Goal: Information Seeking & Learning: Learn about a topic

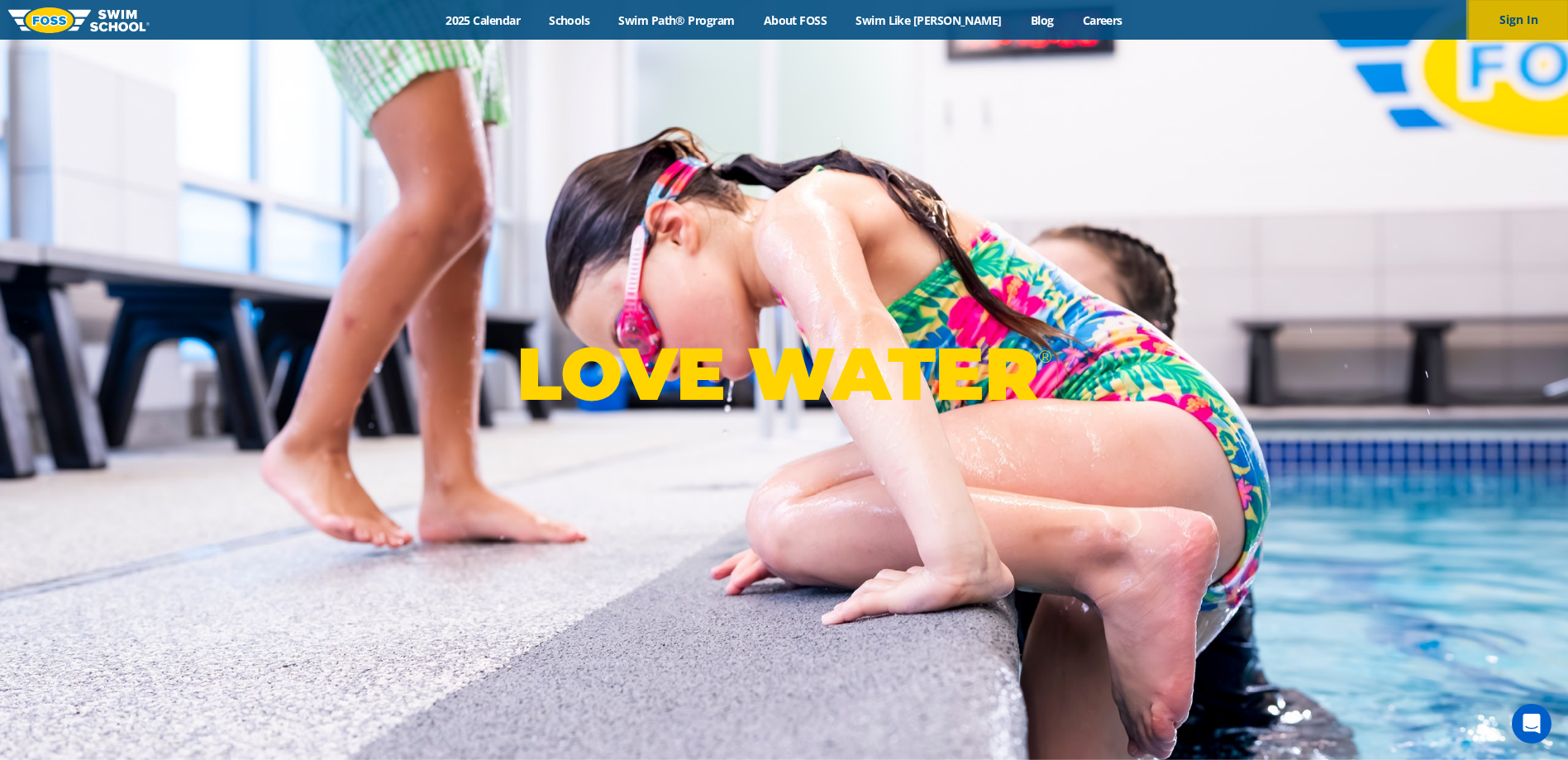
click at [1521, 14] on button "Sign In" at bounding box center [1518, 19] width 99 height 40
click at [1510, 18] on button "Sign In" at bounding box center [1518, 19] width 99 height 40
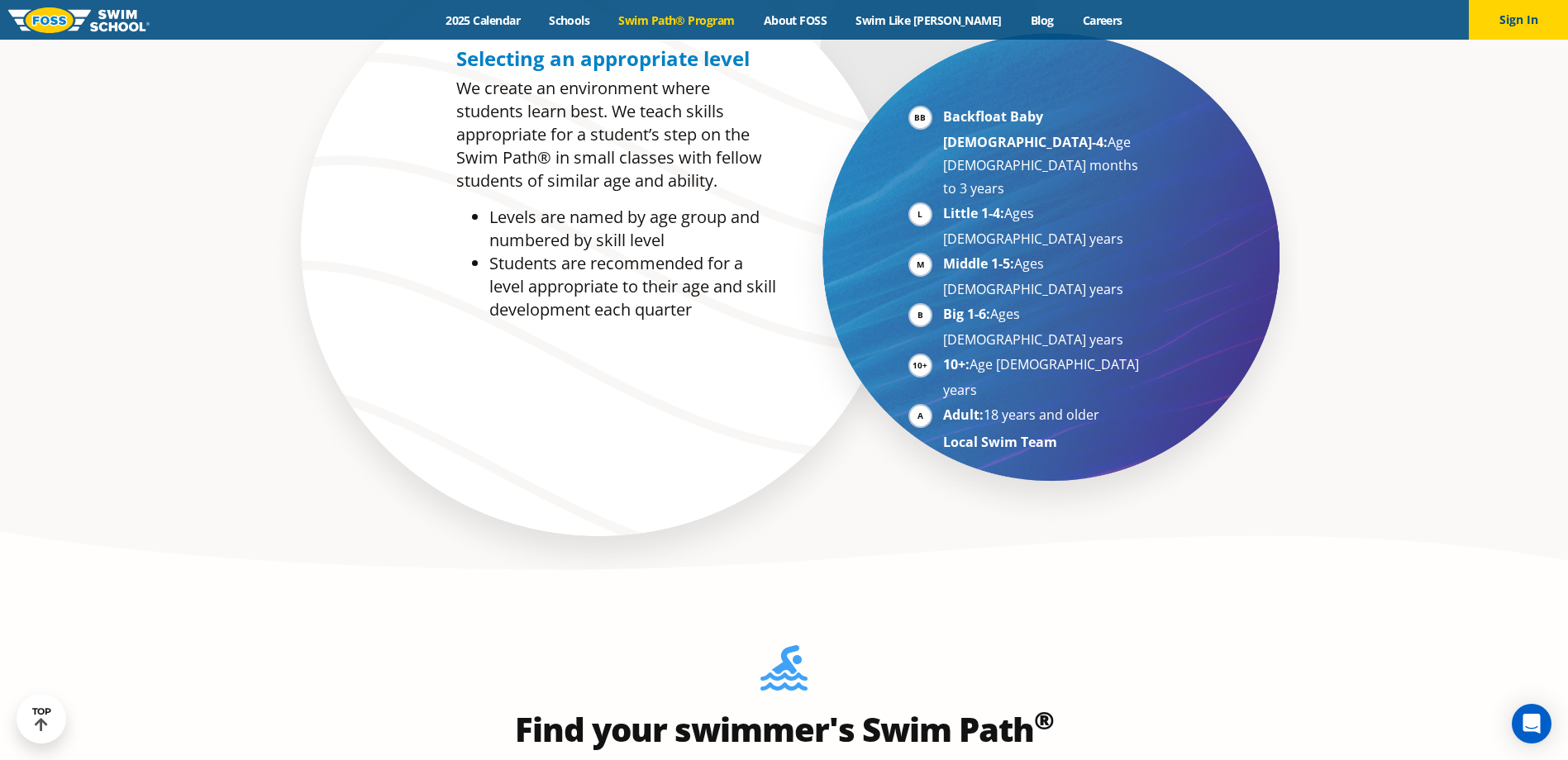
scroll to position [743, 0]
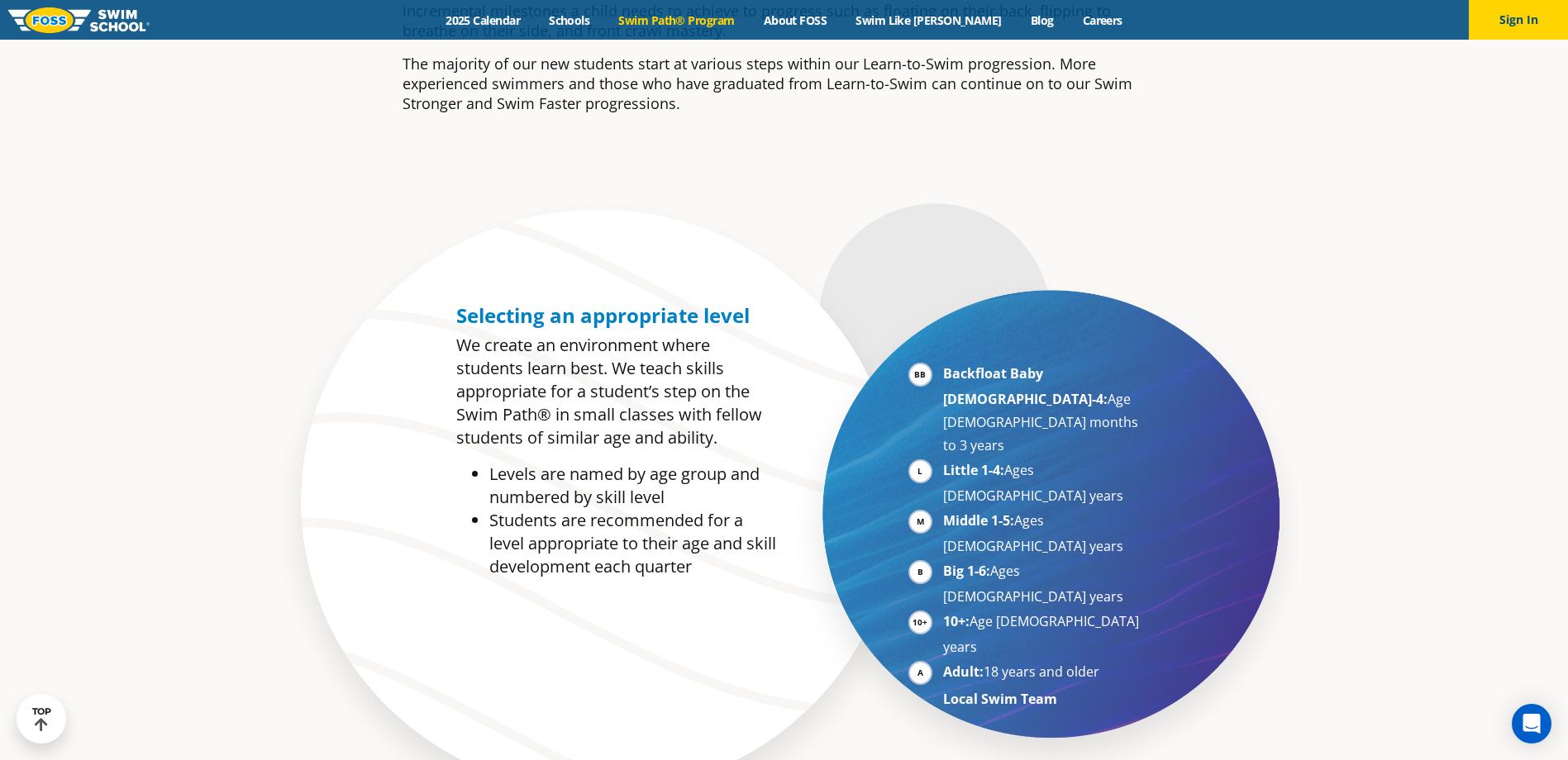
click at [943, 509] on li "Middle 1-5: Ages 5-7 years" at bounding box center [1044, 533] width 202 height 48
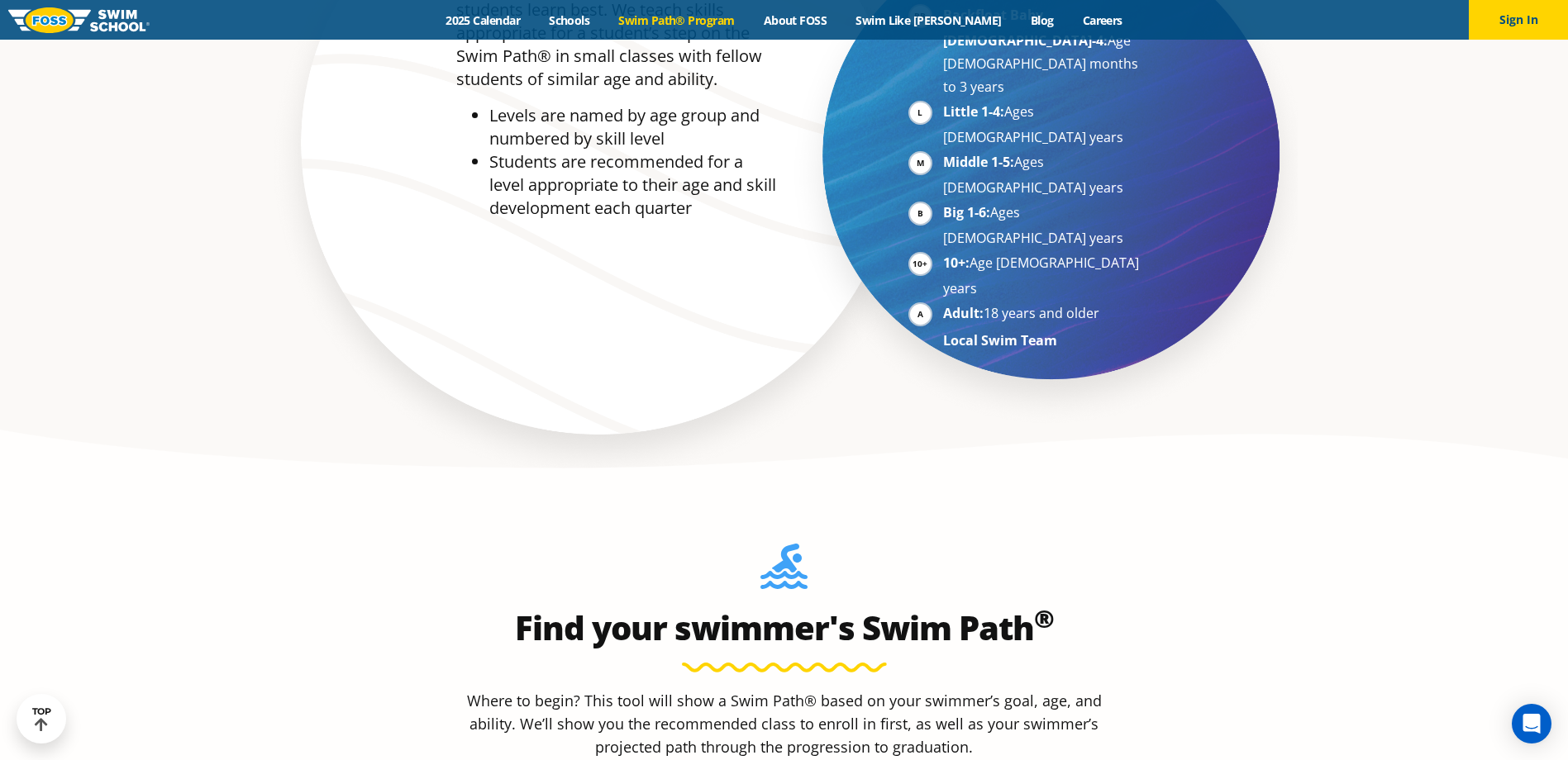
scroll to position [1074, 0]
